Goal: Information Seeking & Learning: Understand process/instructions

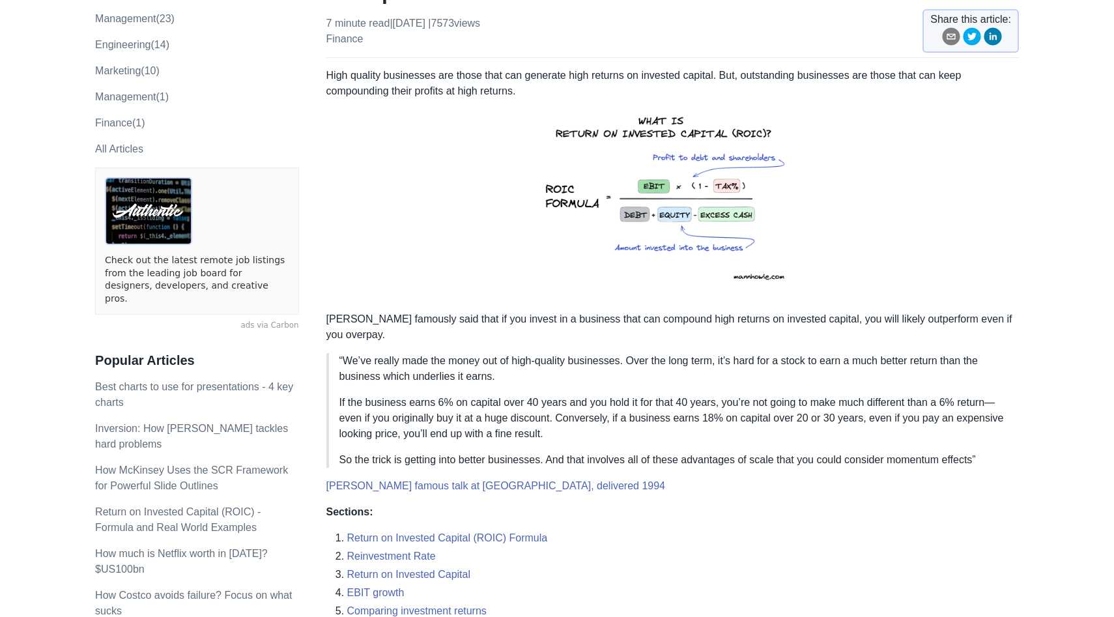
scroll to position [168, 0]
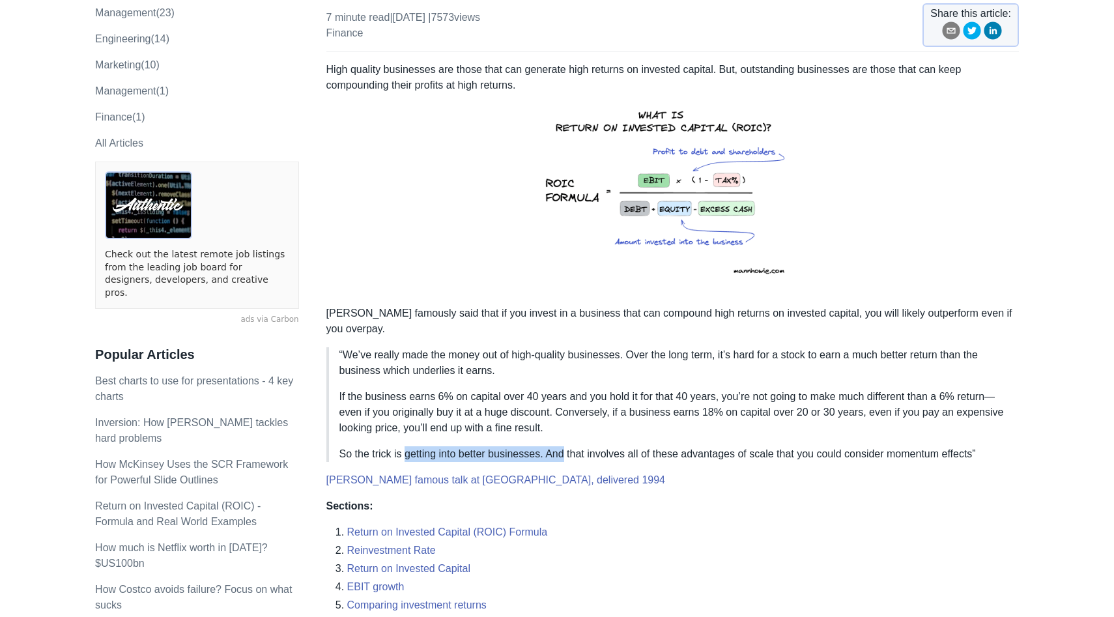
drag, startPoint x: 407, startPoint y: 427, endPoint x: 575, endPoint y: 435, distance: 168.9
click at [575, 446] on p "So the trick is getting into better businesses. And that involves all of these …" at bounding box center [673, 454] width 669 height 16
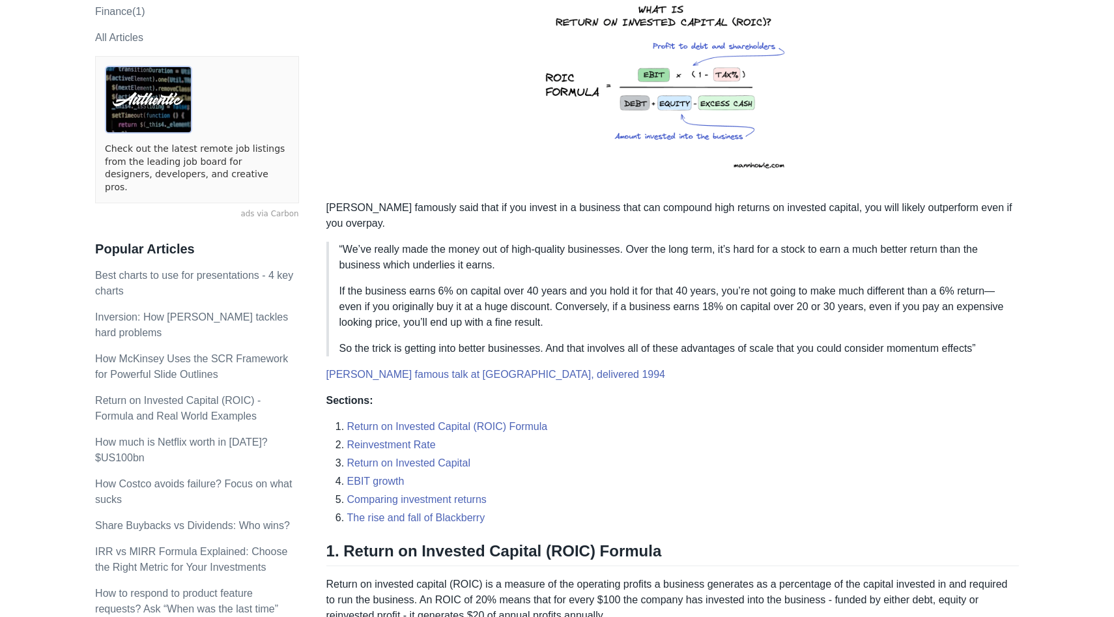
scroll to position [300, 0]
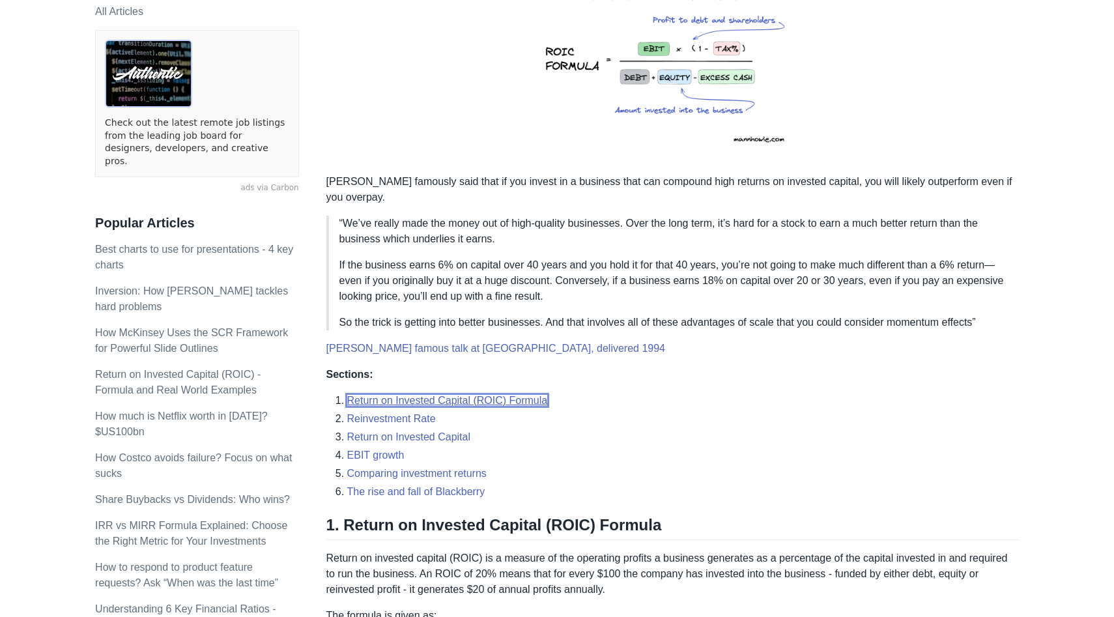
click at [480, 395] on link "Return on Invested Capital (ROIC) Formula" at bounding box center [447, 400] width 201 height 11
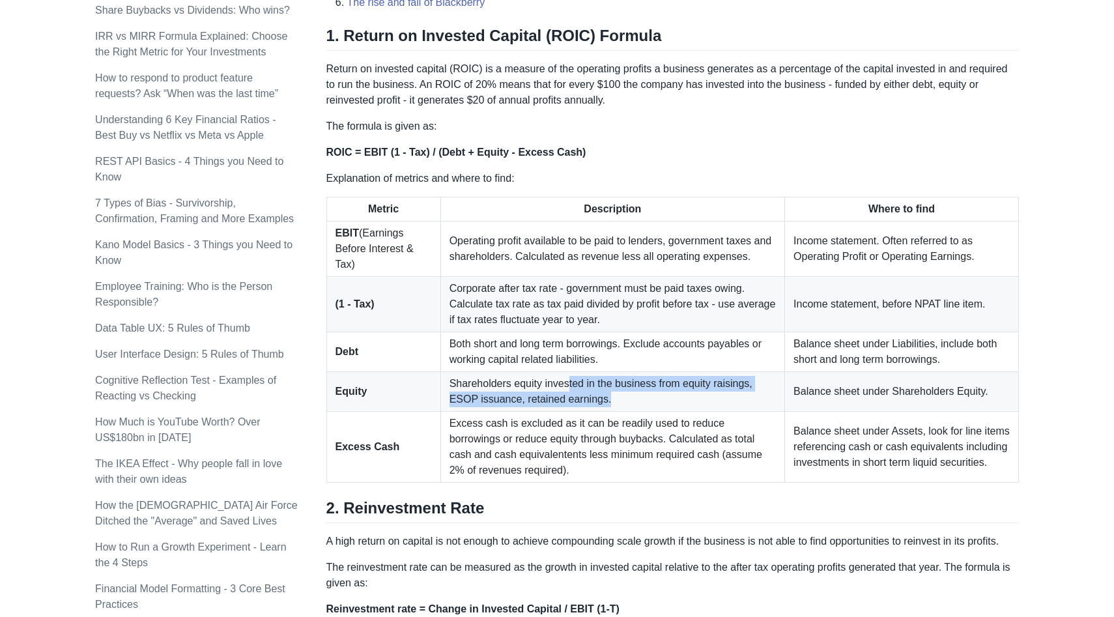
drag, startPoint x: 554, startPoint y: 360, endPoint x: 614, endPoint y: 375, distance: 62.4
click at [614, 375] on td "Shareholders equity invested in the business from equity raisings, ESOP issuanc…" at bounding box center [612, 392] width 344 height 40
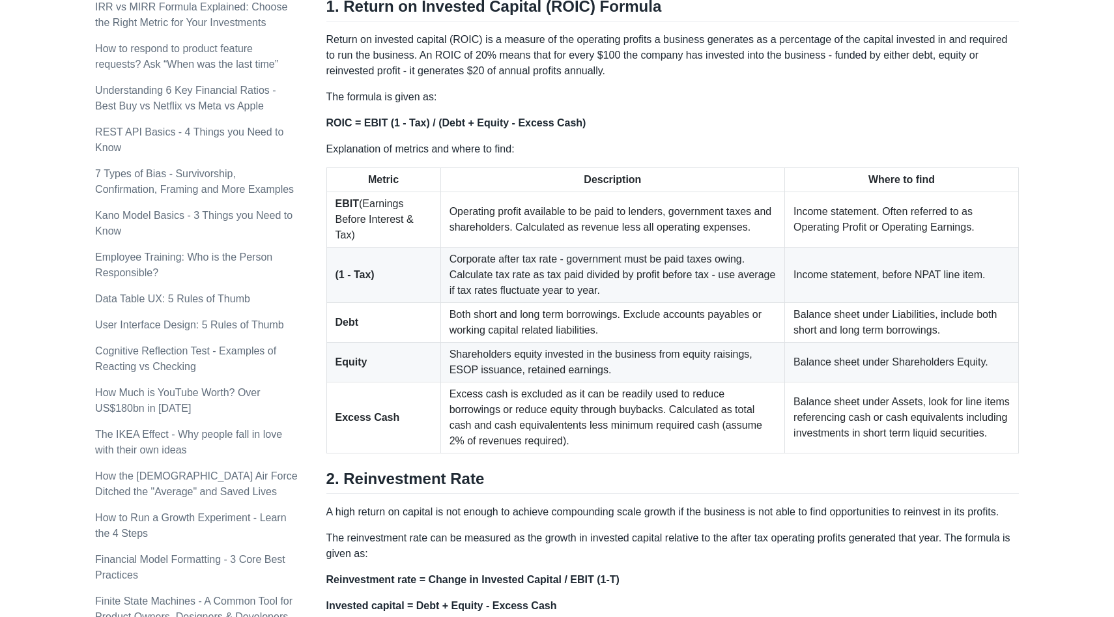
scroll to position [814, 0]
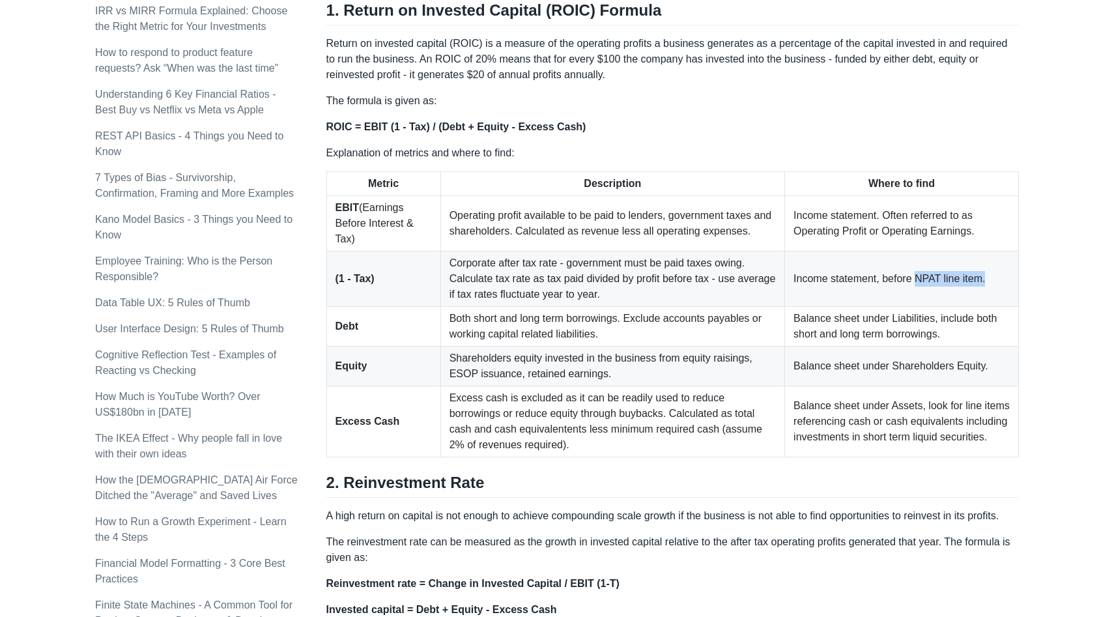
drag, startPoint x: 913, startPoint y: 252, endPoint x: 984, endPoint y: 257, distance: 71.2
click at [984, 257] on td "Income statement, before NPAT line item." at bounding box center [902, 278] width 234 height 55
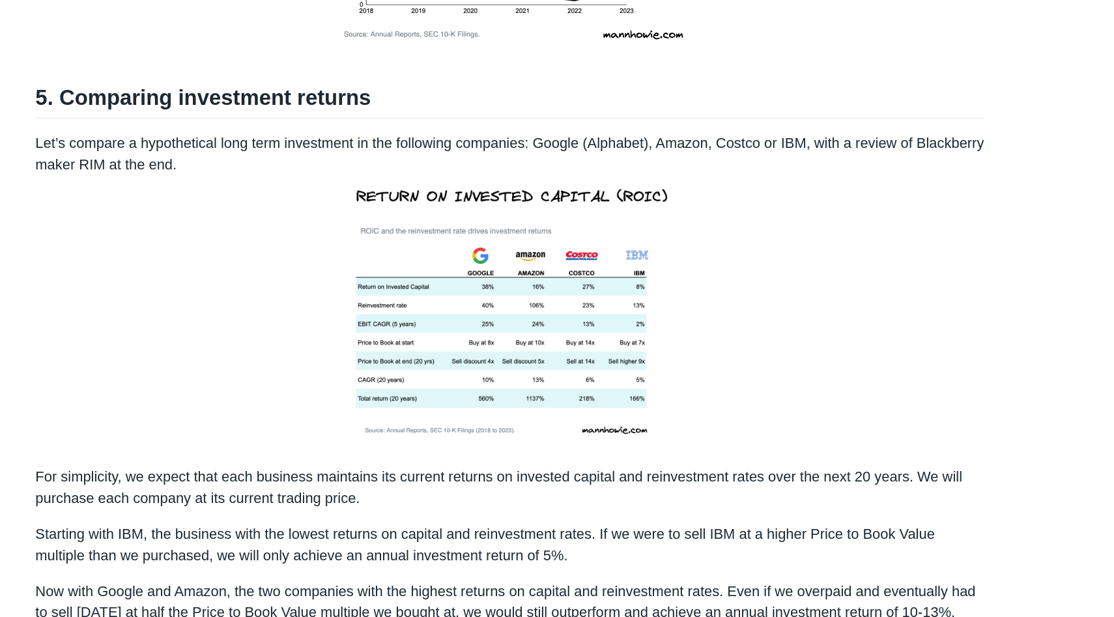
scroll to position [2349, 0]
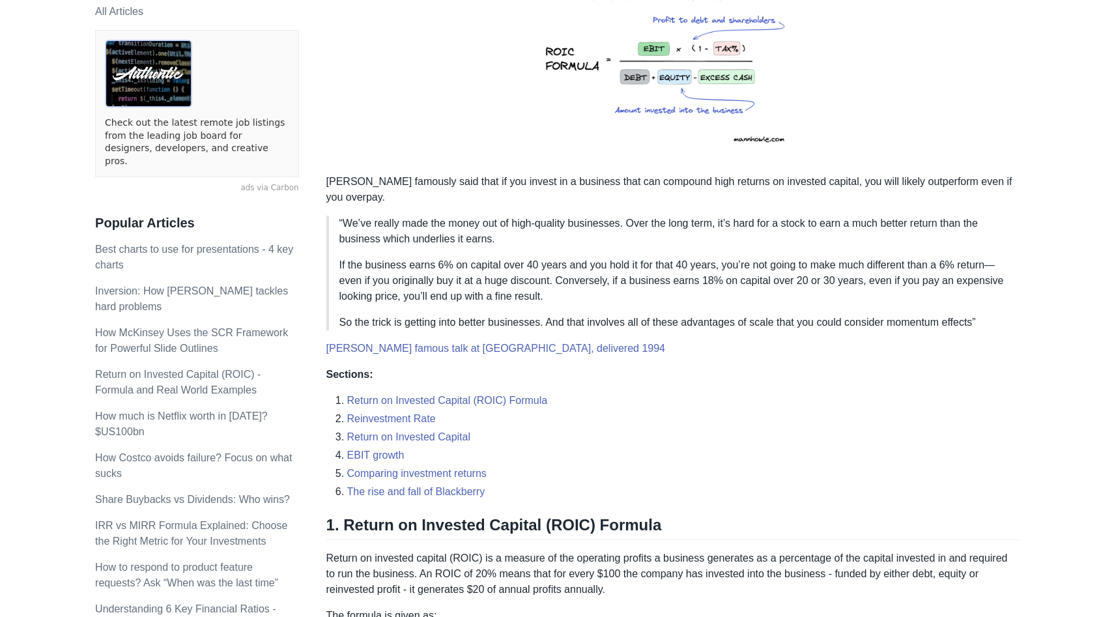
scroll to position [2349, 0]
